Goal: Information Seeking & Learning: Find specific fact

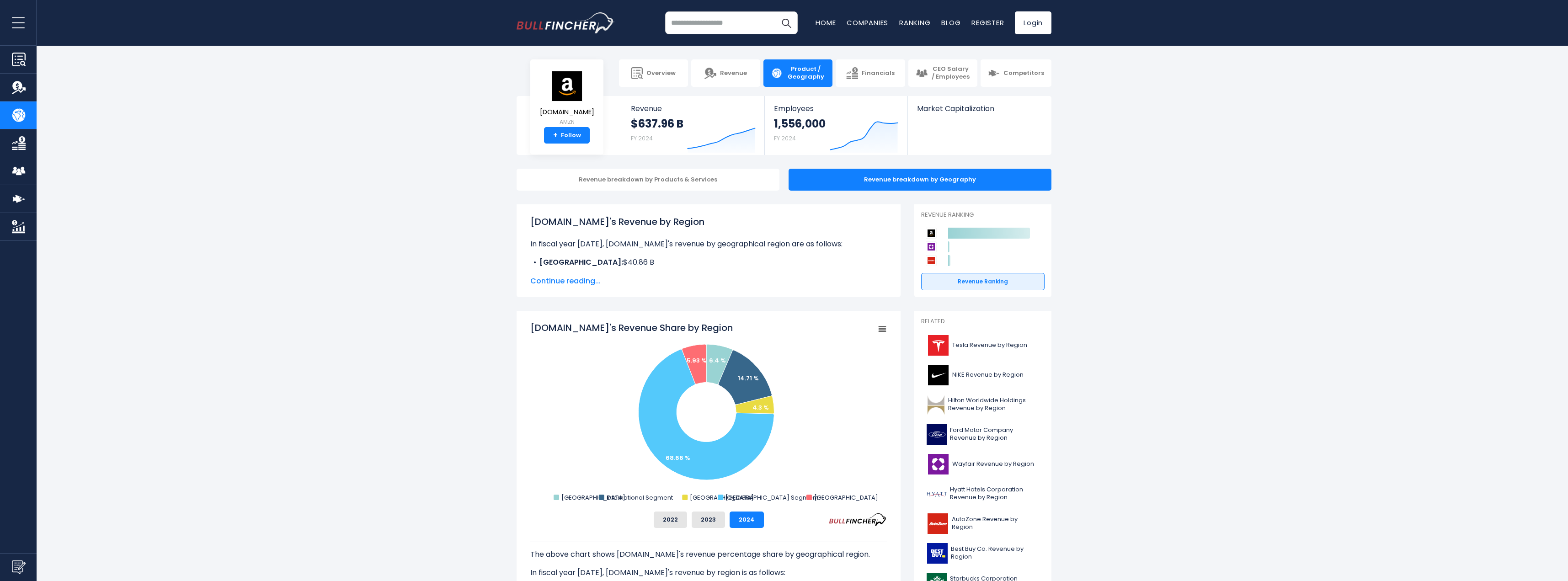
click at [554, 282] on span "Continue reading..." at bounding box center [709, 281] width 357 height 11
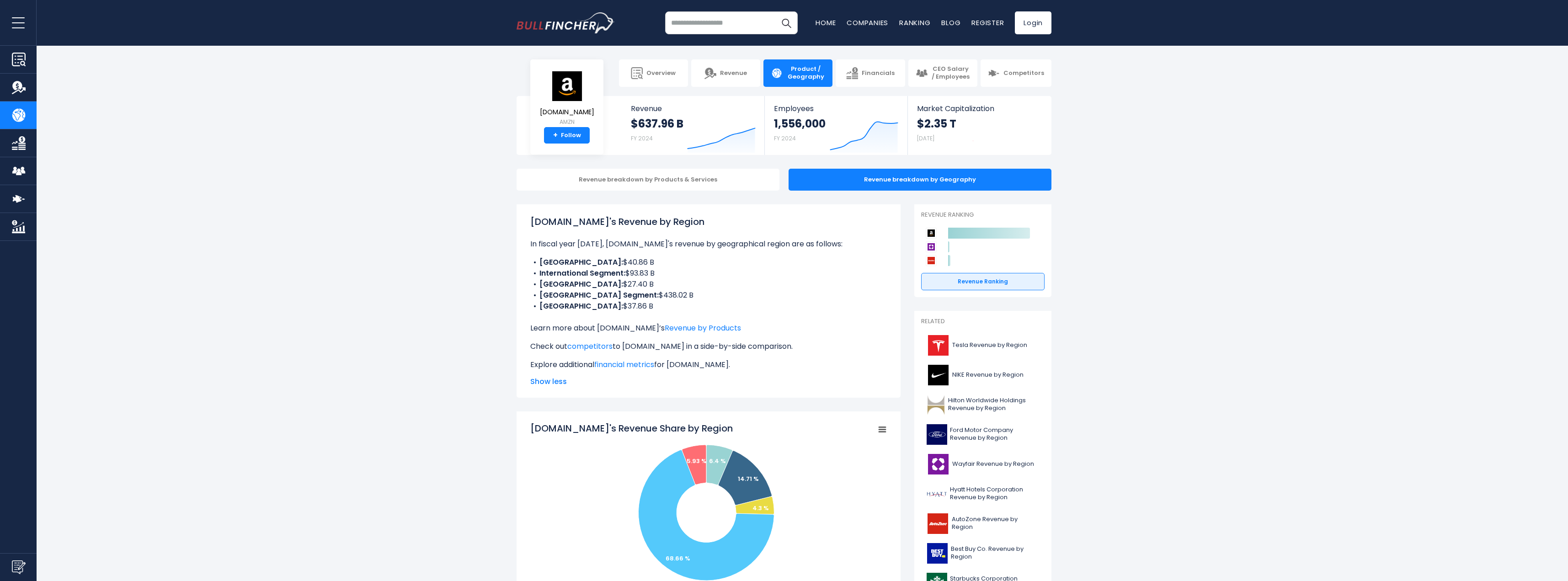
drag, startPoint x: 613, startPoint y: 267, endPoint x: 606, endPoint y: 267, distance: 7.0
click at [606, 267] on ul "[GEOGRAPHIC_DATA]: $40.86 B International Segment: $93.83 B [GEOGRAPHIC_DATA]: …" at bounding box center [709, 284] width 357 height 55
click at [640, 299] on li "[GEOGRAPHIC_DATA] Segment: $438.02 B" at bounding box center [709, 295] width 357 height 11
click at [648, 278] on li "International Segment: $93.83 B" at bounding box center [709, 273] width 357 height 11
click at [645, 310] on li "UNITED KINGDOM: $37.86 B" at bounding box center [709, 306] width 357 height 11
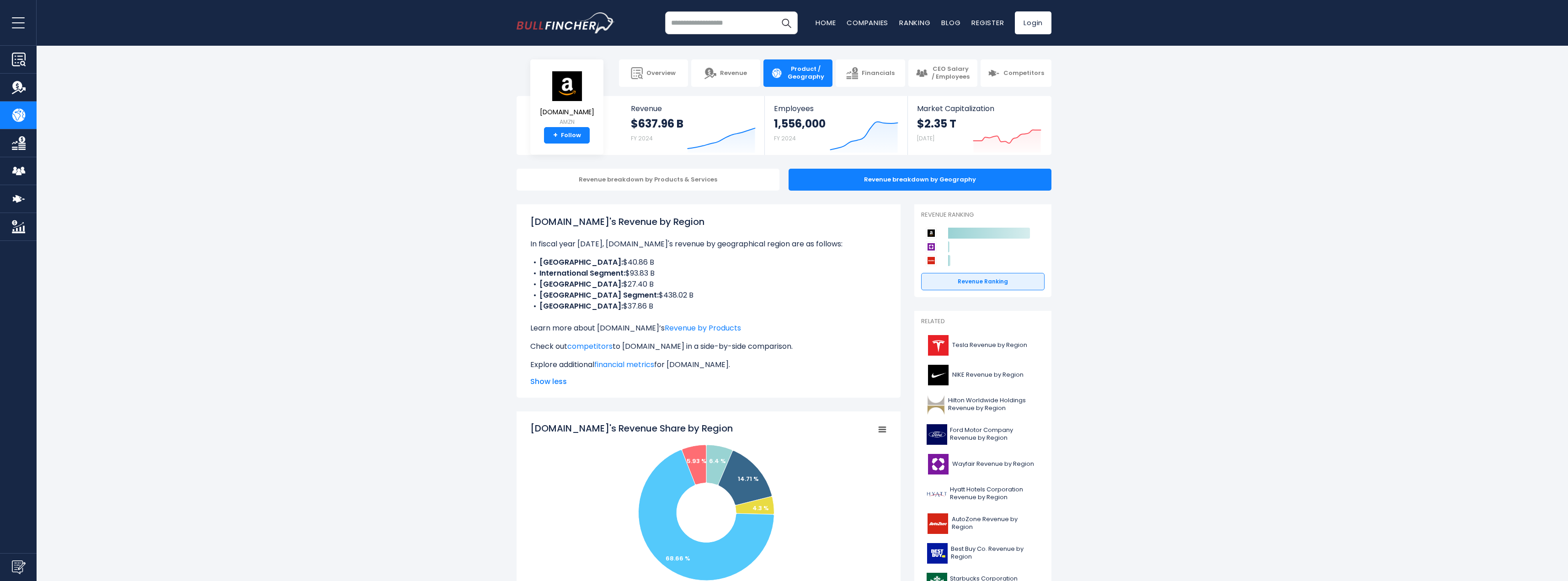
drag, startPoint x: 643, startPoint y: 309, endPoint x: 571, endPoint y: 298, distance: 72.8
click at [568, 295] on ul "[GEOGRAPHIC_DATA]: $40.86 B International Segment: $93.83 B [GEOGRAPHIC_DATA]: …" at bounding box center [709, 284] width 357 height 55
click at [658, 317] on div "[DOMAIN_NAME]'s Revenue by Region In fiscal year [DATE], [DOMAIN_NAME]'s revenu…" at bounding box center [709, 292] width 357 height 155
drag, startPoint x: 683, startPoint y: 295, endPoint x: 529, endPoint y: 285, distance: 154.3
click at [529, 285] on div "[DOMAIN_NAME]'s Revenue by Region In fiscal year [DATE], [DOMAIN_NAME]'s revenu…" at bounding box center [709, 301] width 384 height 193
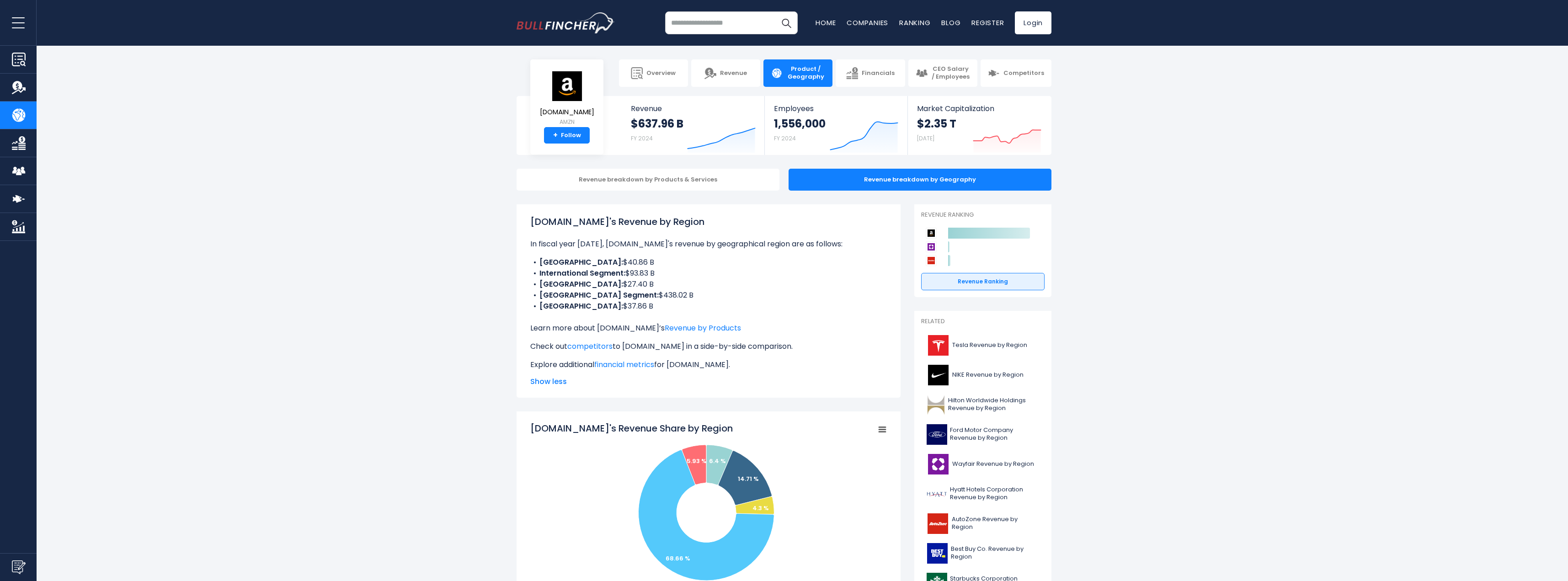
drag, startPoint x: 583, startPoint y: 264, endPoint x: 608, endPoint y: 264, distance: 25.0
click at [608, 264] on li "[GEOGRAPHIC_DATA]: $40.86 B" at bounding box center [709, 262] width 357 height 11
click at [631, 306] on li "UNITED KINGDOM: $37.86 B" at bounding box center [709, 306] width 357 height 11
drag, startPoint x: 648, startPoint y: 308, endPoint x: 546, endPoint y: 306, distance: 102.0
click at [546, 306] on li "UNITED KINGDOM: $37.86 B" at bounding box center [709, 306] width 357 height 11
